Goal: Check status: Check status

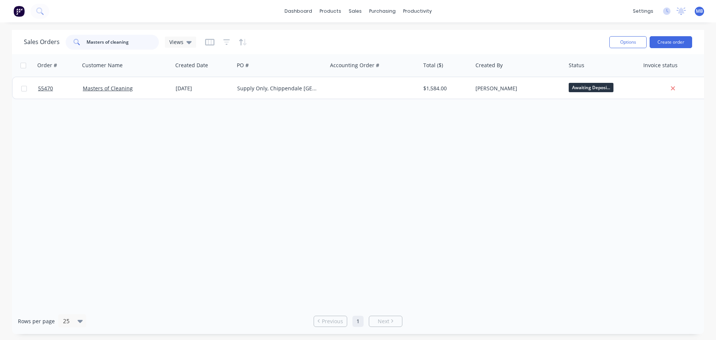
drag, startPoint x: 136, startPoint y: 41, endPoint x: 58, endPoint y: 35, distance: 78.2
click at [59, 35] on div "Sales Orders Masters of cleaning Views" at bounding box center [110, 42] width 172 height 15
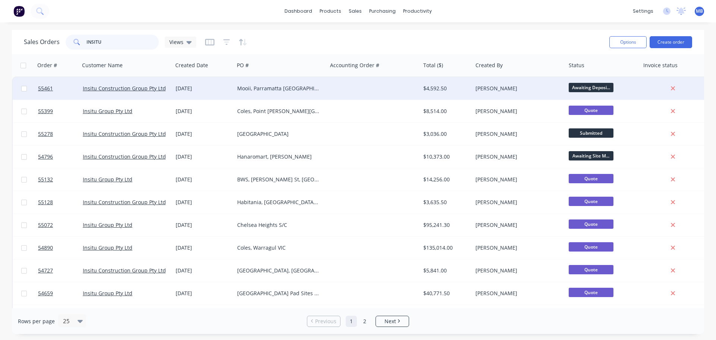
type input "INSITU"
click at [507, 82] on div "[PERSON_NAME]" at bounding box center [519, 88] width 93 height 22
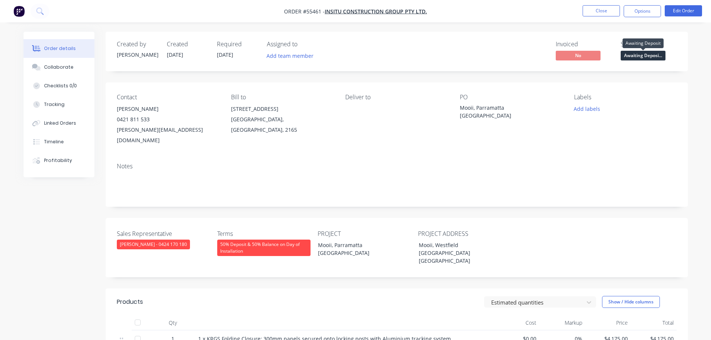
click at [632, 54] on span "Awaiting Deposi..." at bounding box center [642, 55] width 45 height 9
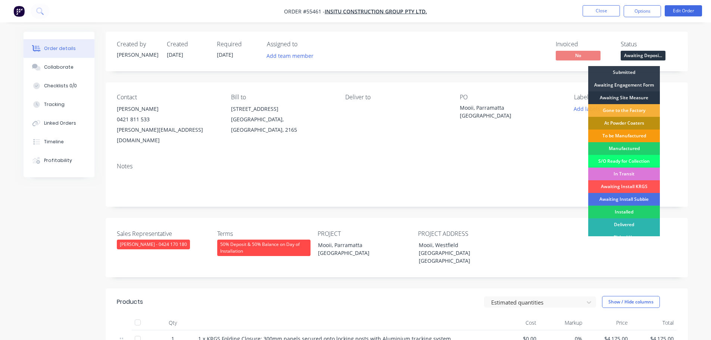
click at [623, 97] on div "Awaiting Site Measure" at bounding box center [624, 97] width 72 height 13
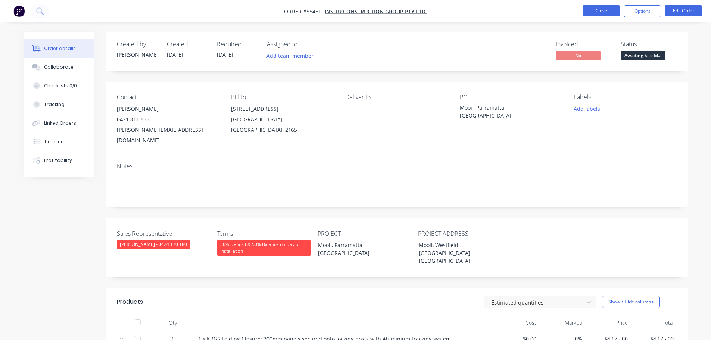
click at [597, 12] on button "Close" at bounding box center [600, 10] width 37 height 11
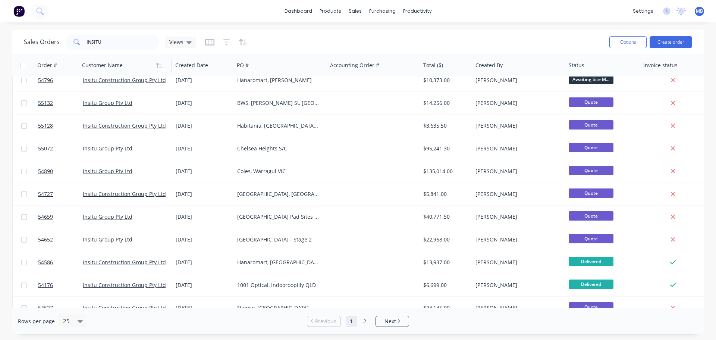
scroll to position [37, 0]
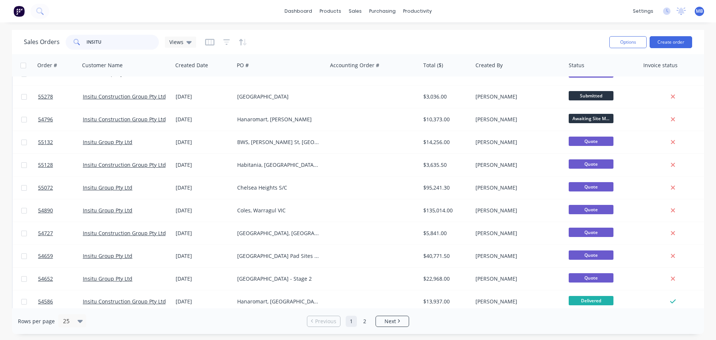
drag, startPoint x: 112, startPoint y: 42, endPoint x: 80, endPoint y: 37, distance: 32.8
click at [80, 37] on div "INSITU" at bounding box center [112, 42] width 93 height 15
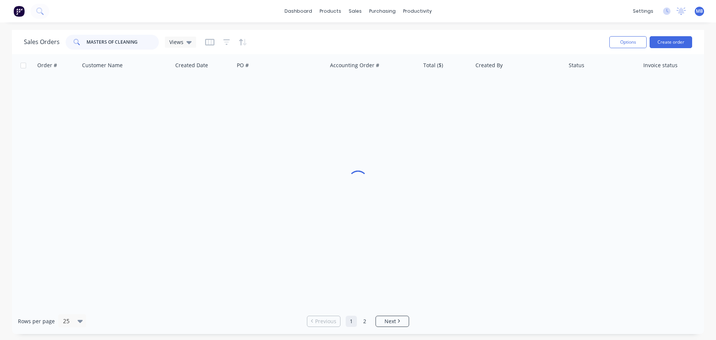
scroll to position [0, 0]
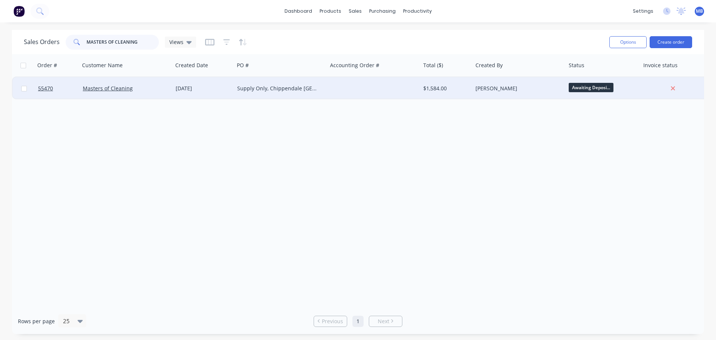
type input "MASTERS OF CLEANING"
click at [499, 90] on div "[PERSON_NAME]" at bounding box center [517, 88] width 83 height 7
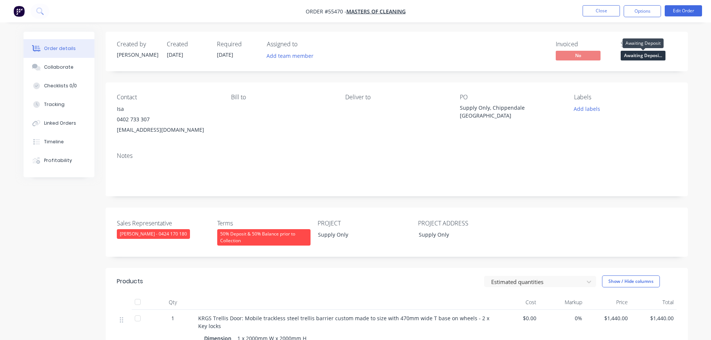
click at [645, 57] on span "Awaiting Deposi..." at bounding box center [642, 55] width 45 height 9
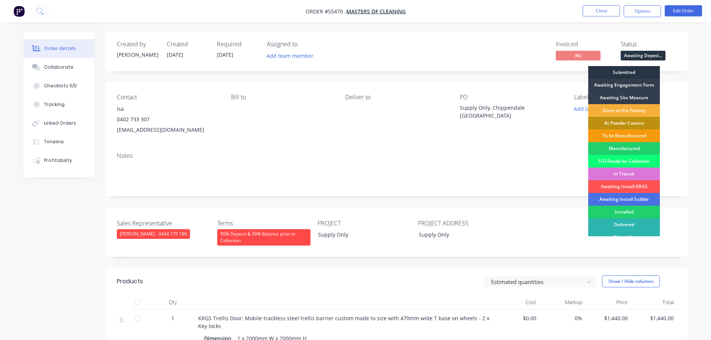
click at [616, 70] on div "Submitted" at bounding box center [624, 72] width 72 height 13
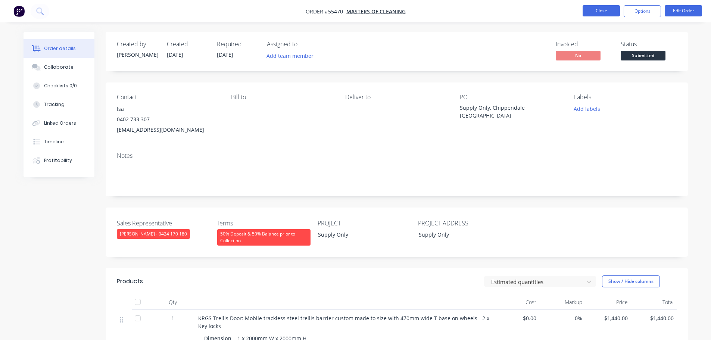
click at [606, 9] on button "Close" at bounding box center [600, 10] width 37 height 11
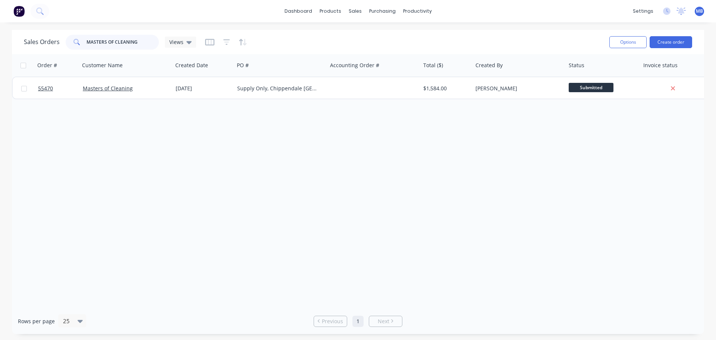
drag, startPoint x: 143, startPoint y: 41, endPoint x: 86, endPoint y: 29, distance: 58.1
click at [86, 29] on div "dashboard products sales purchasing productivity dashboard products Product Cat…" at bounding box center [358, 170] width 716 height 340
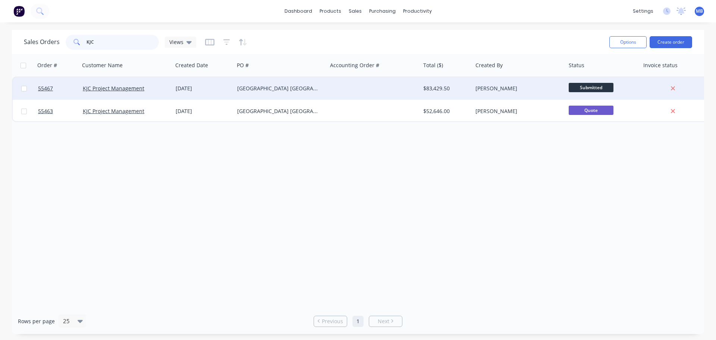
type input "KJC"
click at [477, 90] on div "[PERSON_NAME]" at bounding box center [517, 88] width 83 height 7
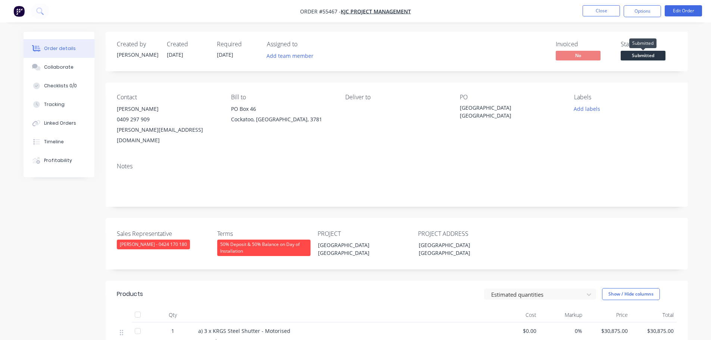
click at [640, 56] on span "Submitted" at bounding box center [642, 55] width 45 height 9
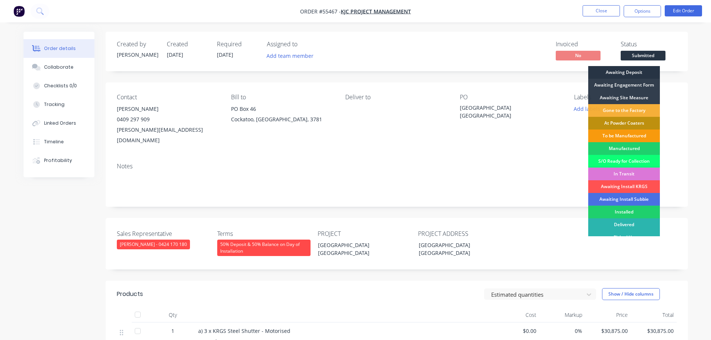
click at [619, 72] on div "Awaiting Deposit" at bounding box center [624, 72] width 72 height 13
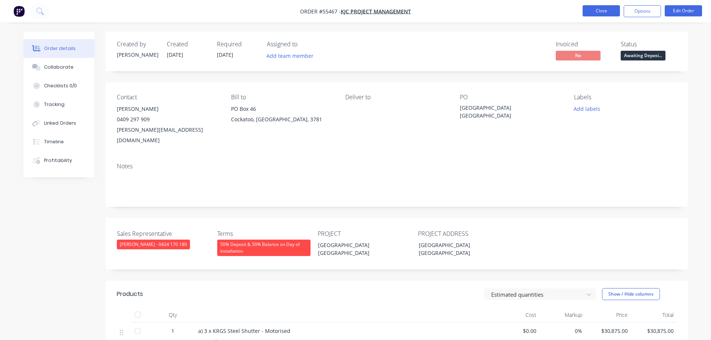
click at [609, 10] on button "Close" at bounding box center [600, 10] width 37 height 11
